Goal: Task Accomplishment & Management: Manage account settings

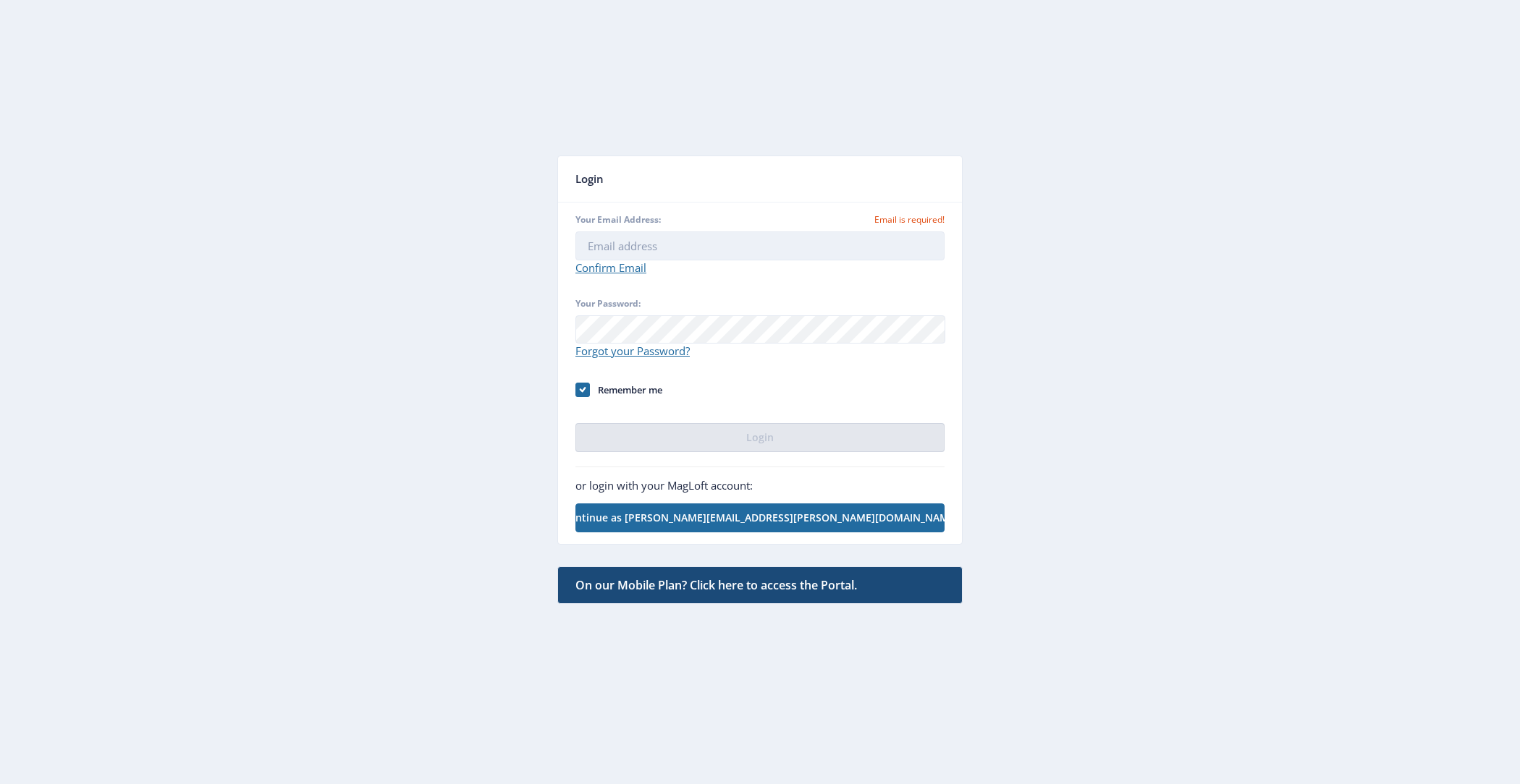
click at [650, 240] on input "Your Email Address: Email is required!" at bounding box center [760, 246] width 370 height 29
click at [474, 268] on app-auth "Login Your Email Address: Email is required! Confirm Email Your Password: Forgo…" at bounding box center [760, 390] width 1468 height 729
click at [707, 250] on input "Your Email Address: Email is required!" at bounding box center [760, 246] width 370 height 29
type input "[PERSON_NAME][EMAIL_ADDRESS][PERSON_NAME][DOMAIN_NAME]"
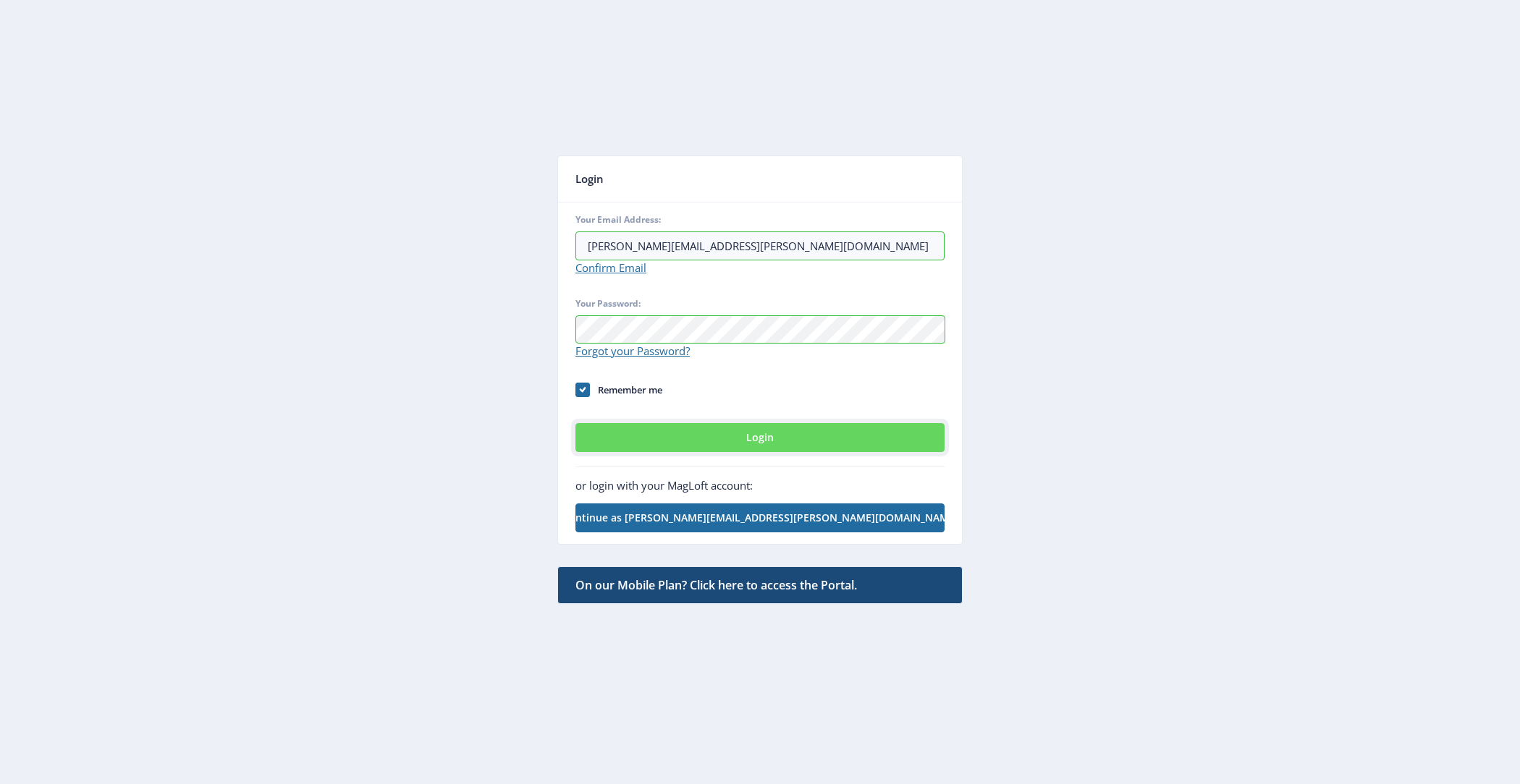
click at [752, 438] on button "Login" at bounding box center [760, 437] width 370 height 29
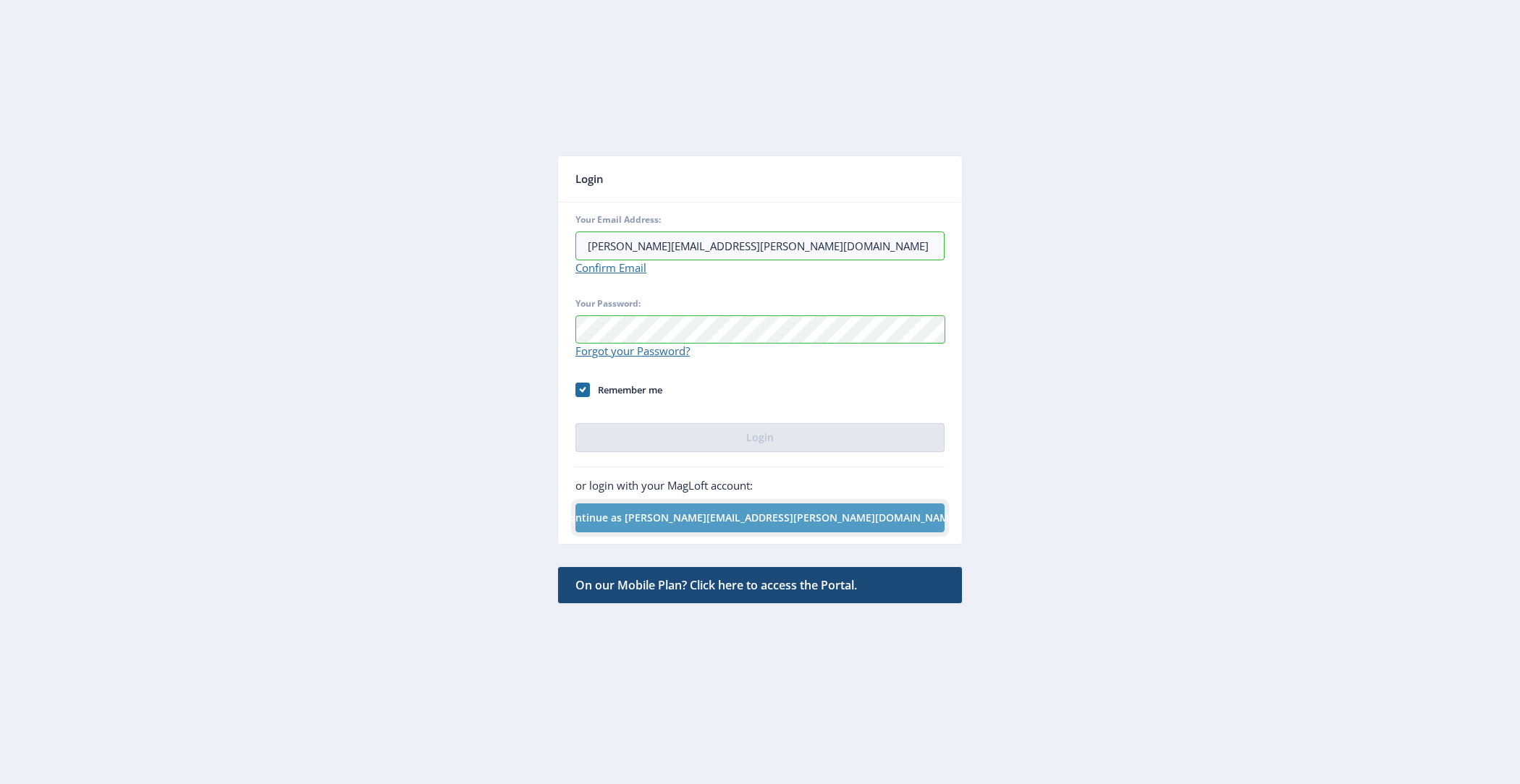
click at [759, 521] on button "Continue as [PERSON_NAME][EMAIL_ADDRESS][PERSON_NAME][DOMAIN_NAME]" at bounding box center [760, 518] width 370 height 29
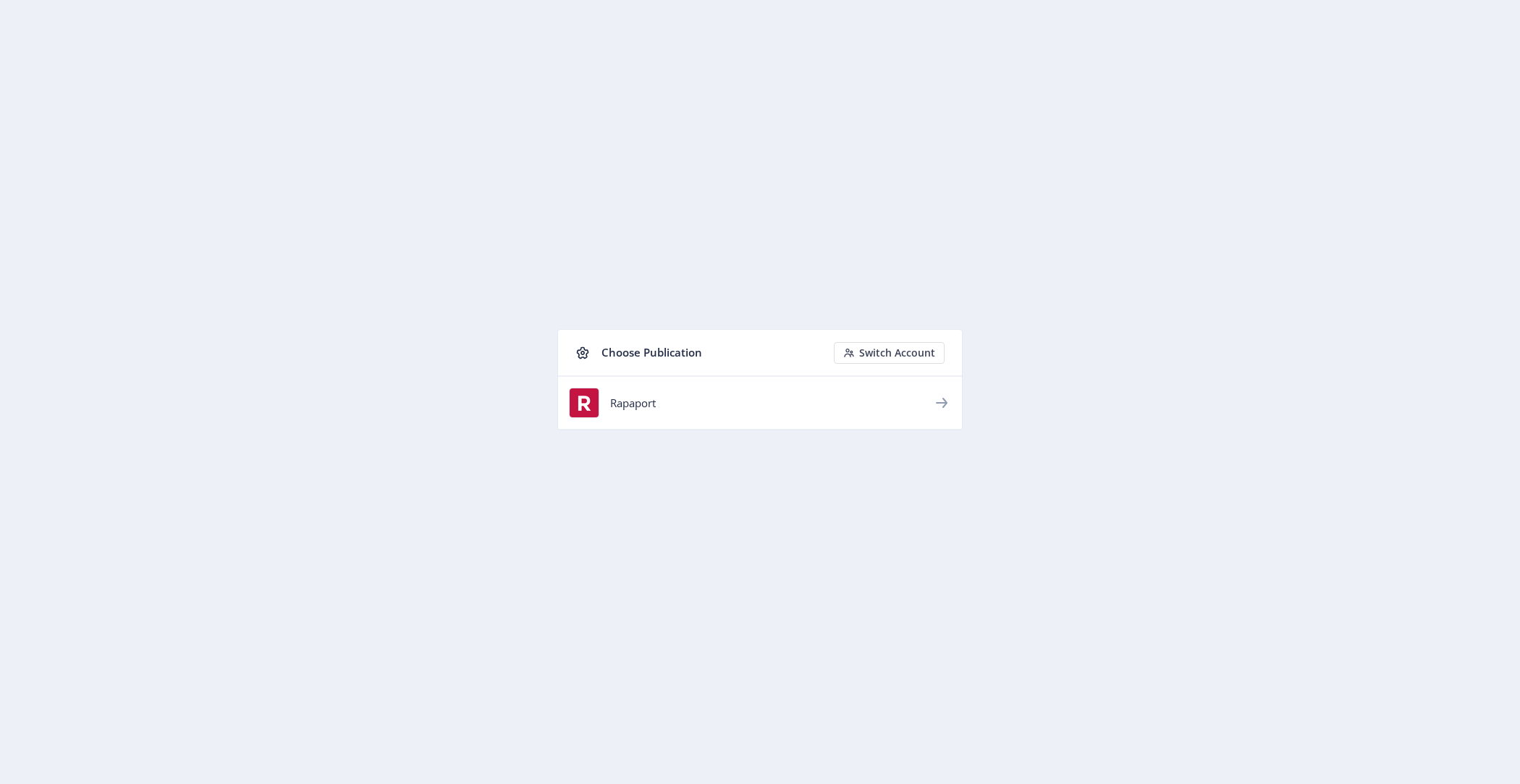
click at [608, 384] on nb-list-item "Rapaport" at bounding box center [760, 403] width 404 height 53
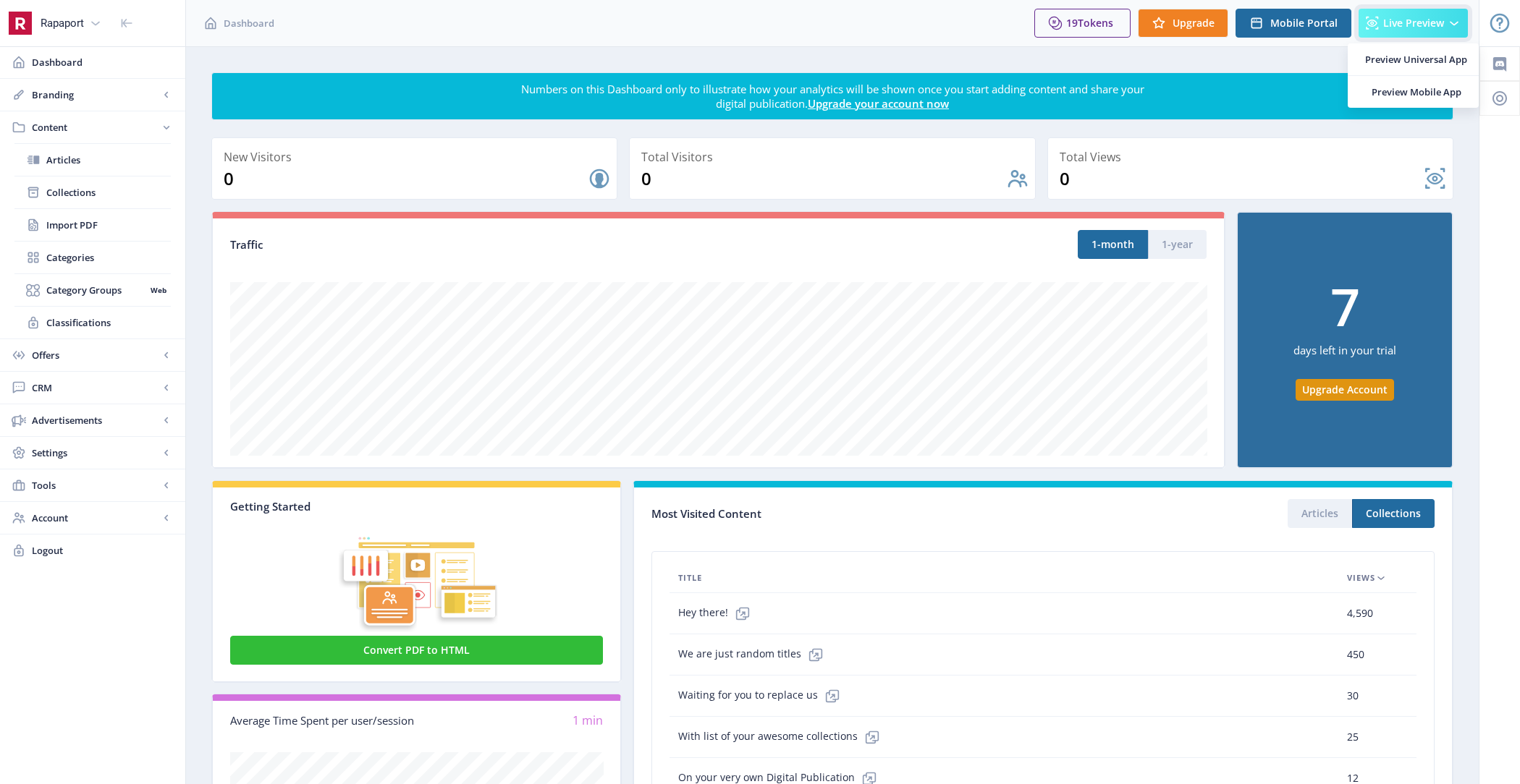
click at [1375, 22] on icon at bounding box center [1372, 23] width 13 height 13
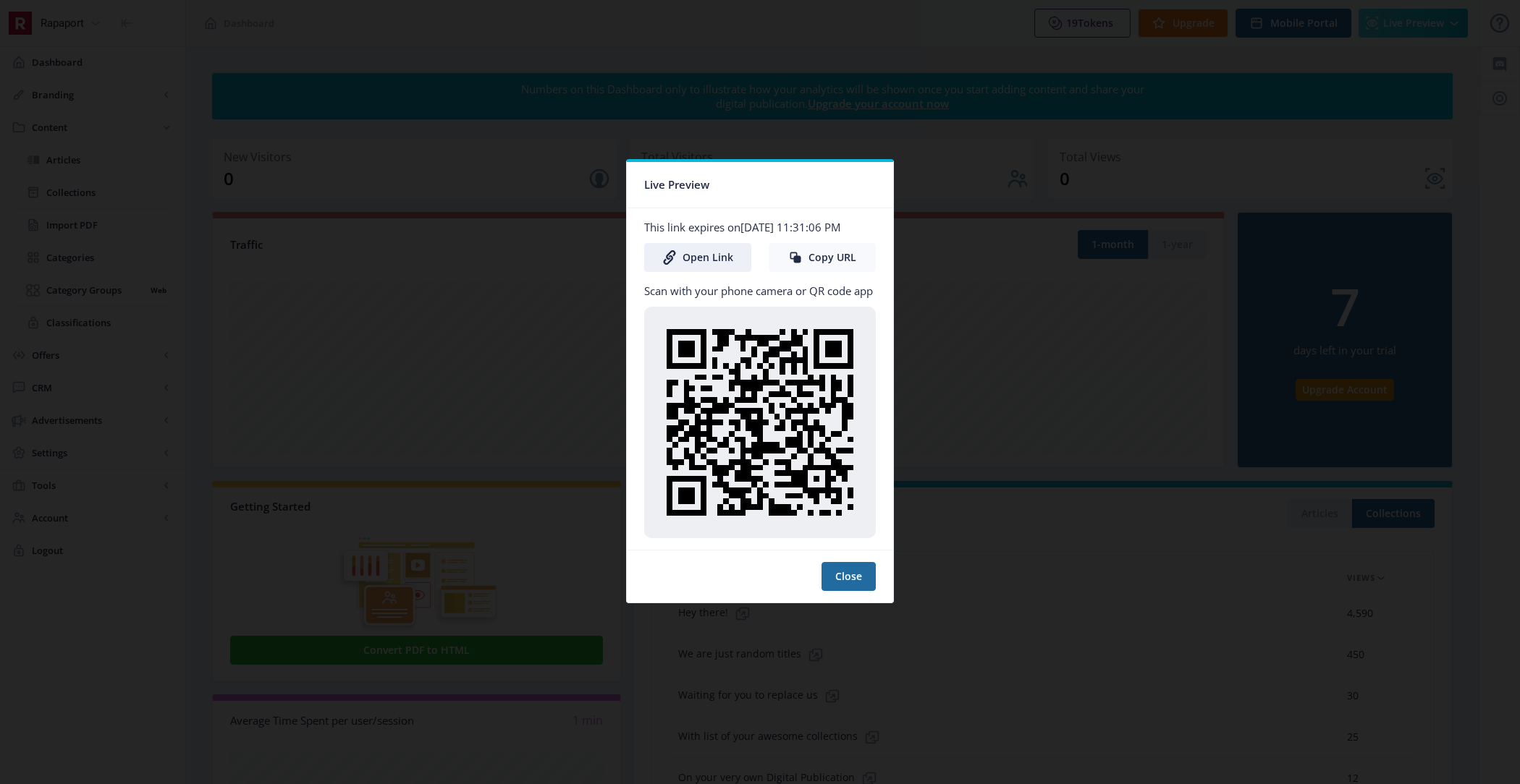
click at [809, 268] on button "Copy URL" at bounding box center [823, 257] width 107 height 29
click at [853, 580] on button "Close" at bounding box center [849, 577] width 54 height 29
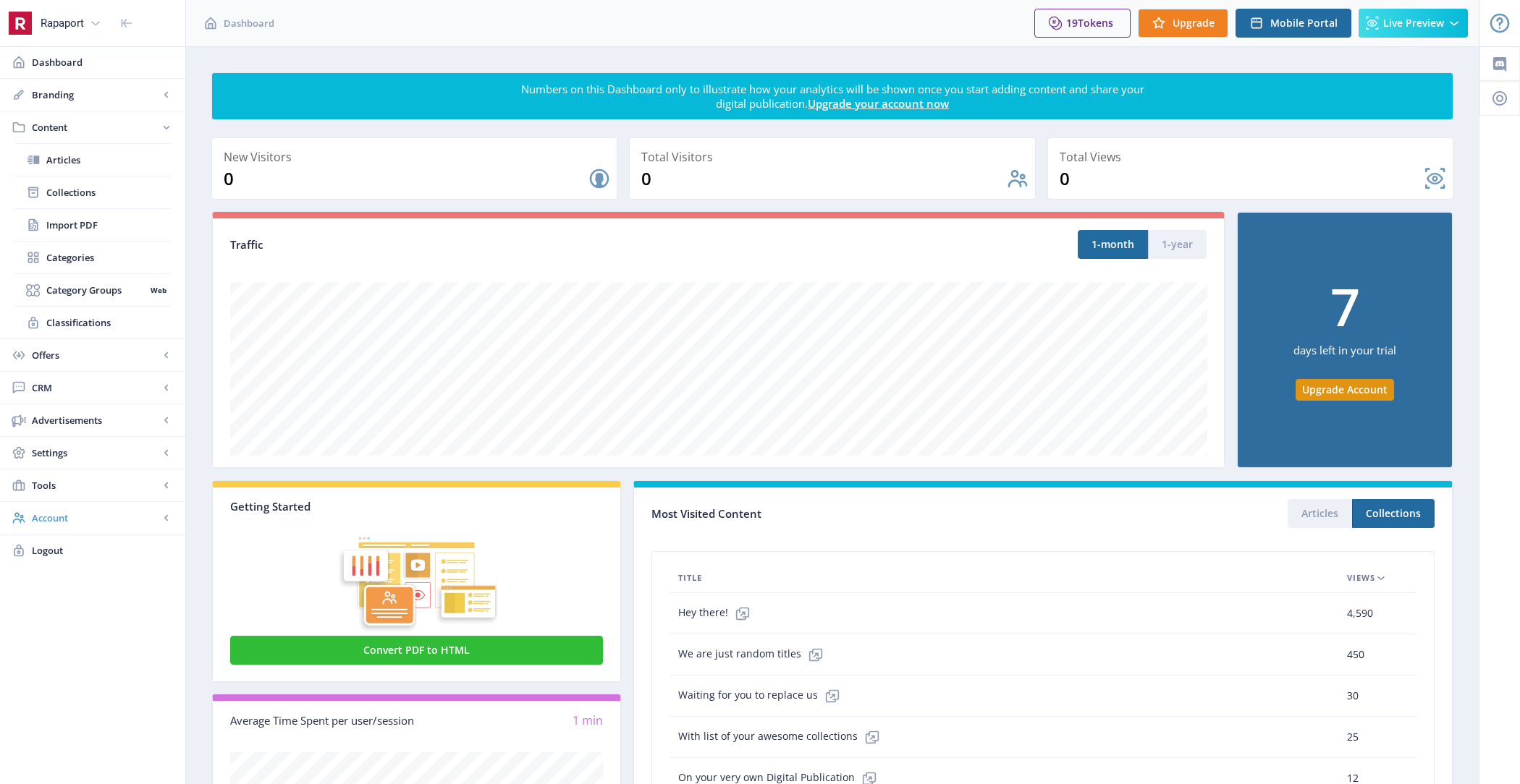
click at [107, 502] on link "Account" at bounding box center [92, 518] width 186 height 32
click at [106, 394] on link "Billing" at bounding box center [92, 387] width 157 height 32
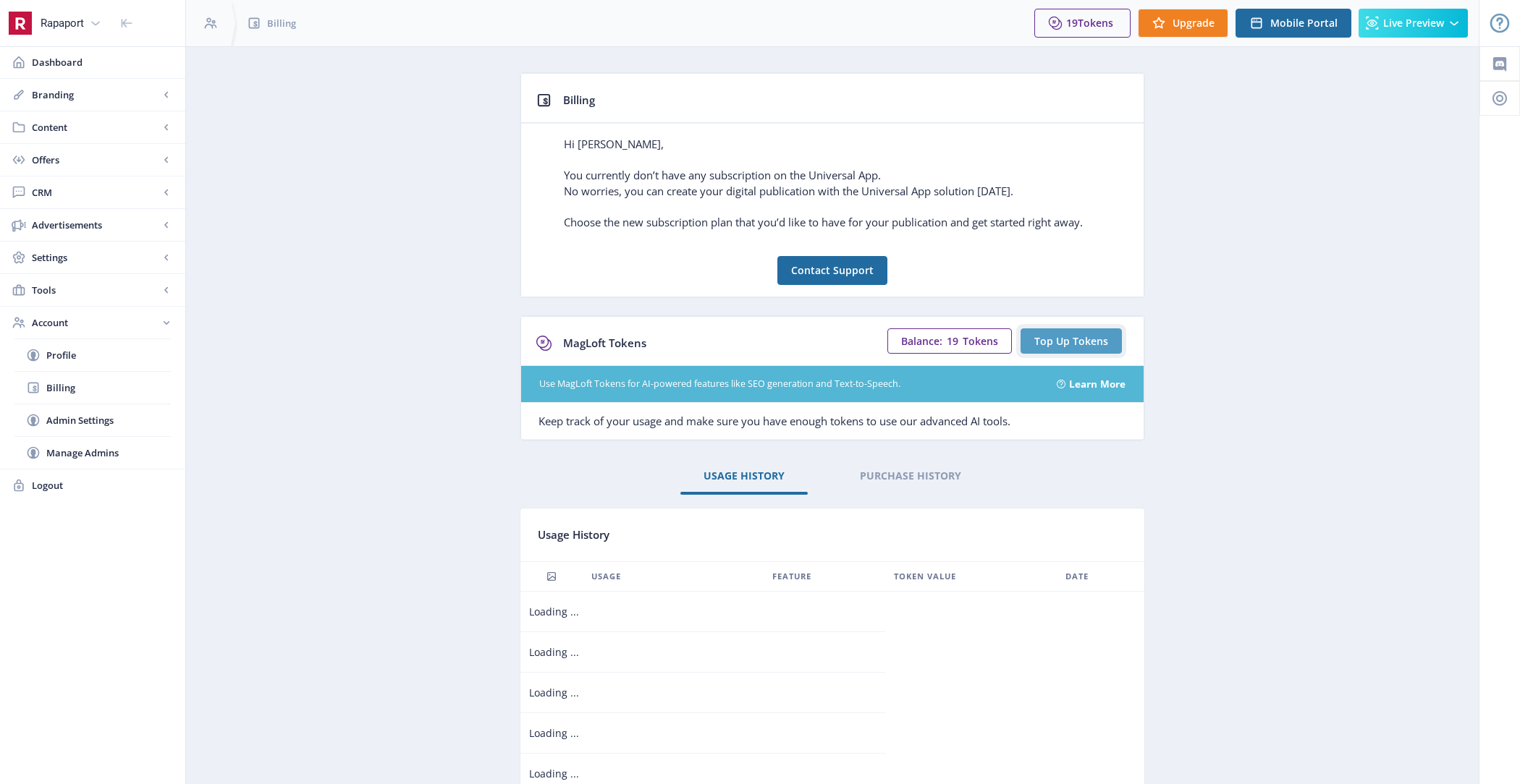
click at [1082, 339] on span "Top Up Tokens" at bounding box center [1072, 341] width 74 height 12
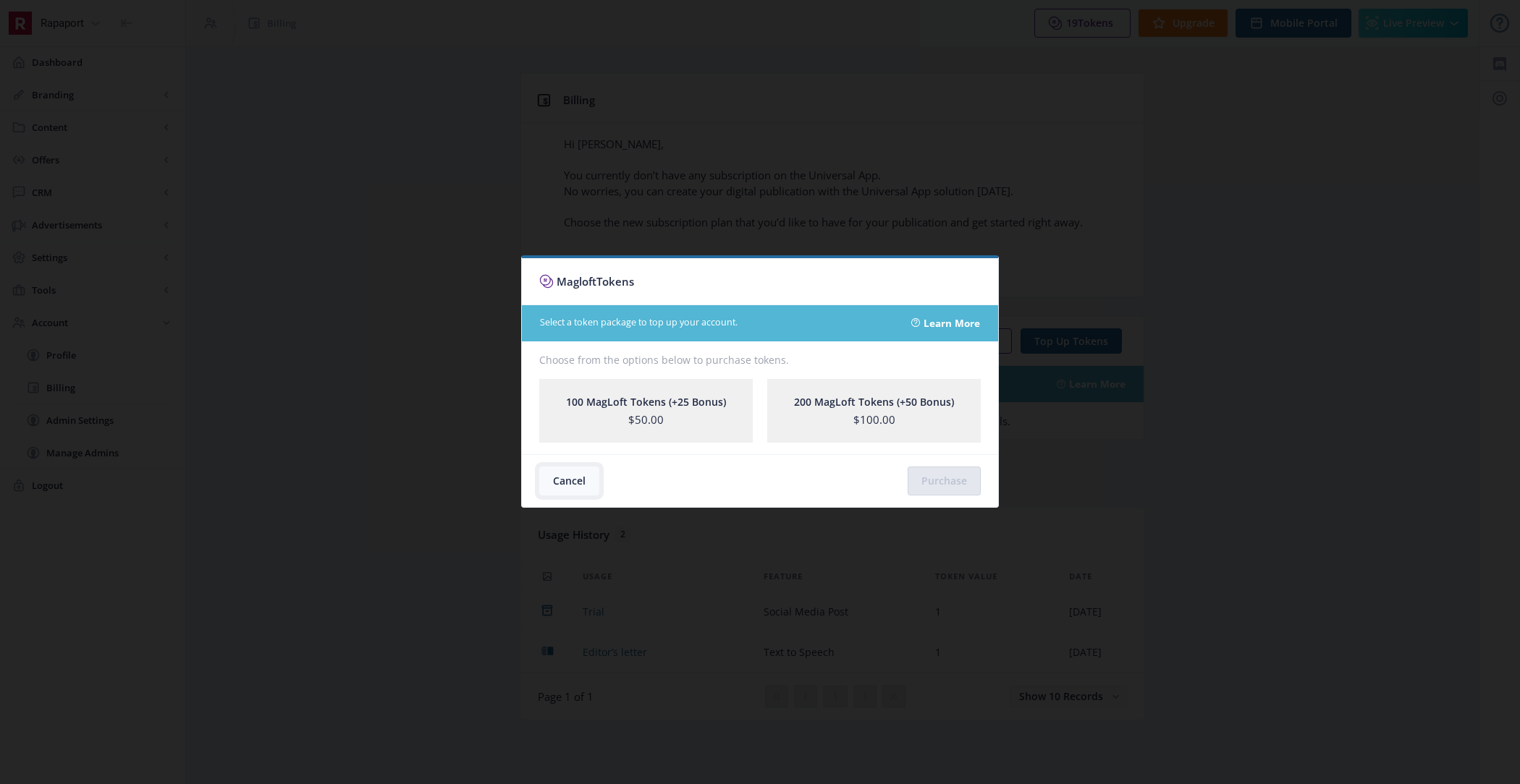
click at [578, 481] on button "Cancel" at bounding box center [569, 481] width 60 height 29
